Goal: Task Accomplishment & Management: Manage account settings

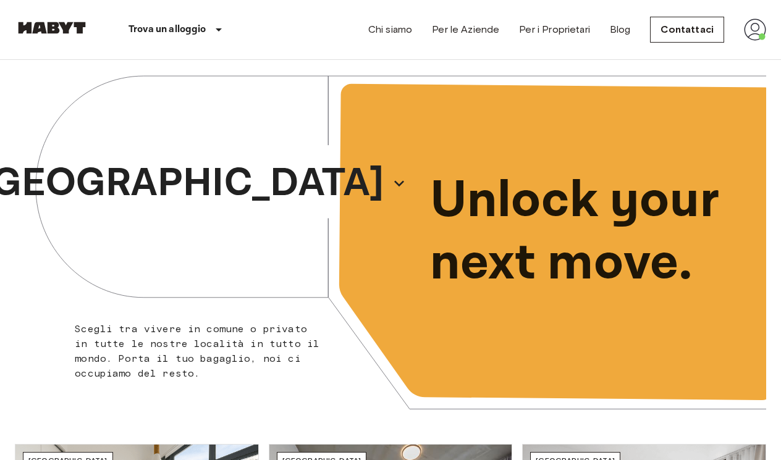
click at [759, 29] on img at bounding box center [755, 30] width 22 height 22
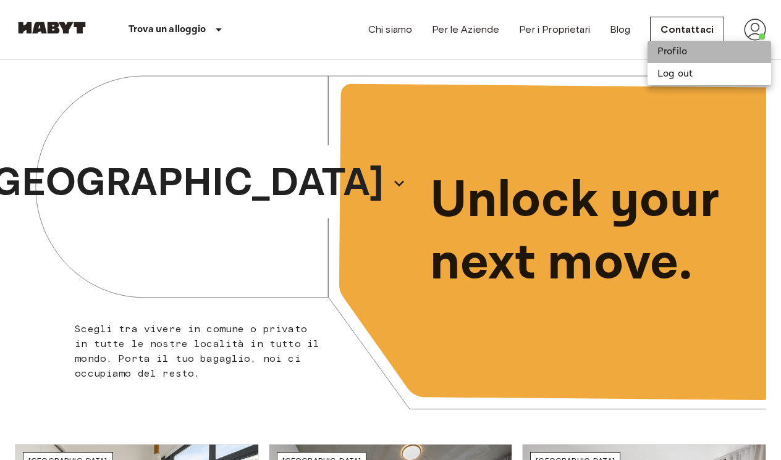
click at [724, 49] on li "Profilo" at bounding box center [709, 52] width 124 height 22
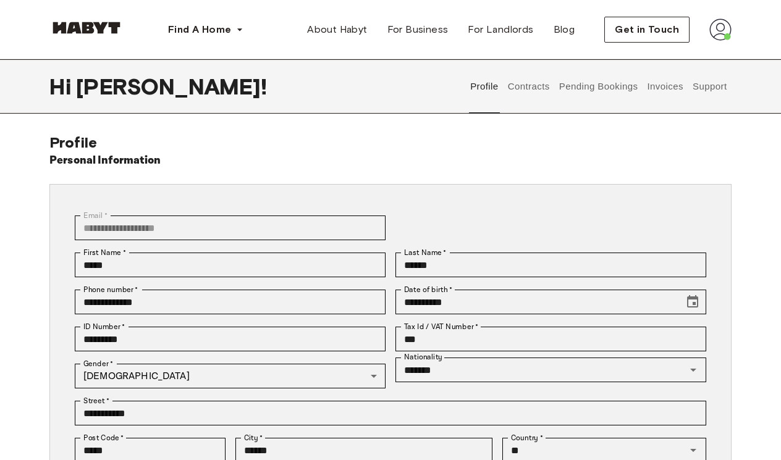
click at [542, 88] on button "Contracts" at bounding box center [528, 86] width 45 height 54
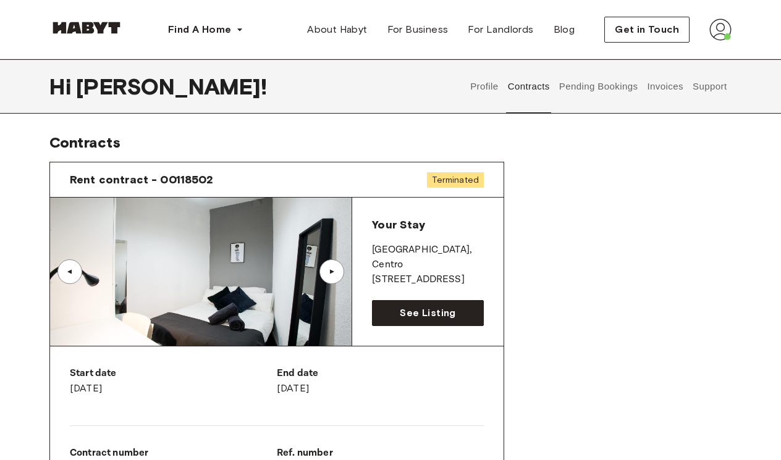
click at [484, 90] on button "Profile" at bounding box center [485, 86] width 32 height 54
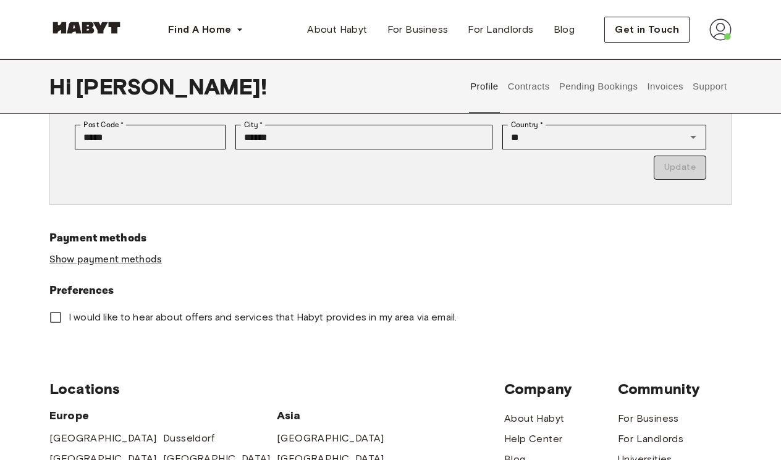
scroll to position [316, 0]
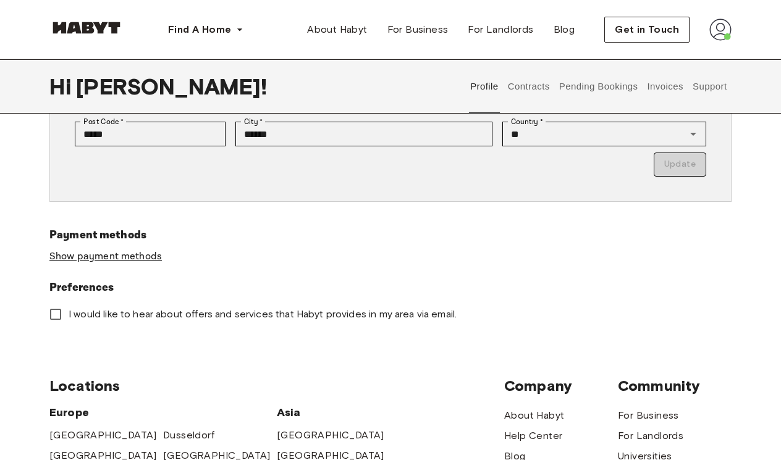
click at [140, 258] on link "Show payment methods" at bounding box center [105, 256] width 112 height 13
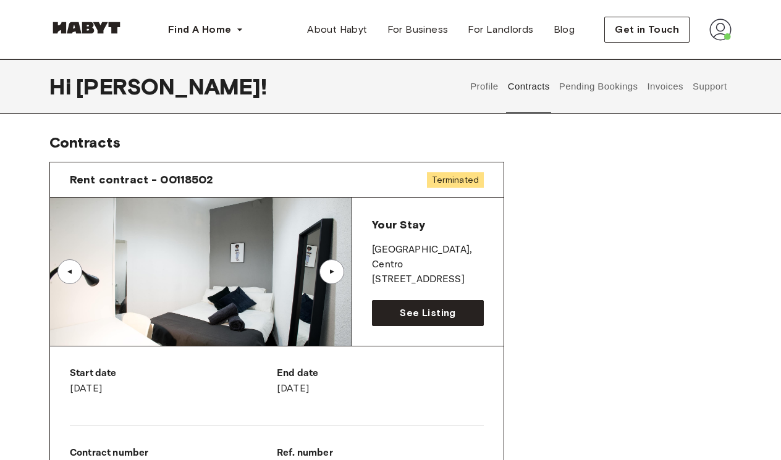
click at [583, 81] on button "Pending Bookings" at bounding box center [598, 86] width 82 height 54
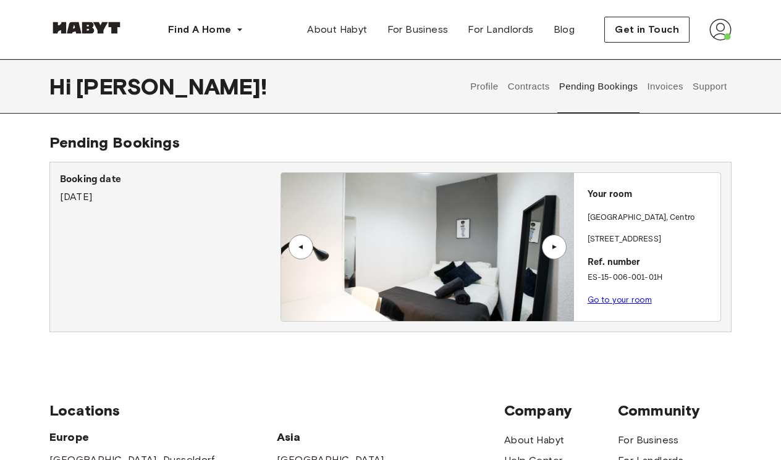
click at [662, 93] on button "Invoices" at bounding box center [665, 86] width 39 height 54
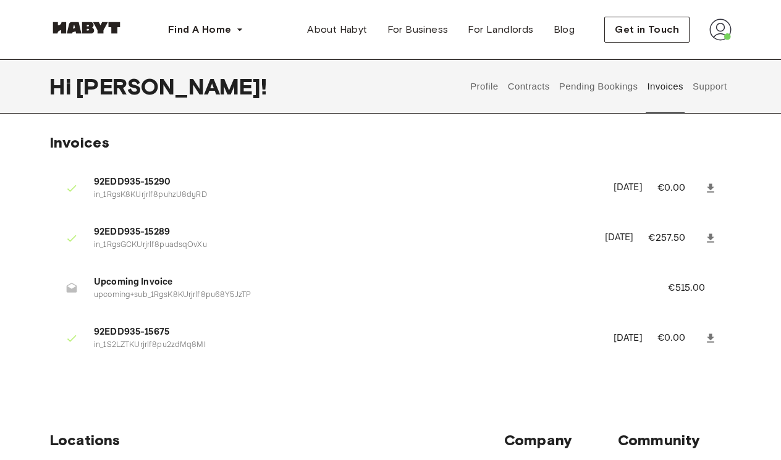
click at [713, 88] on button "Support" at bounding box center [710, 86] width 38 height 54
